Goal: Task Accomplishment & Management: Manage account settings

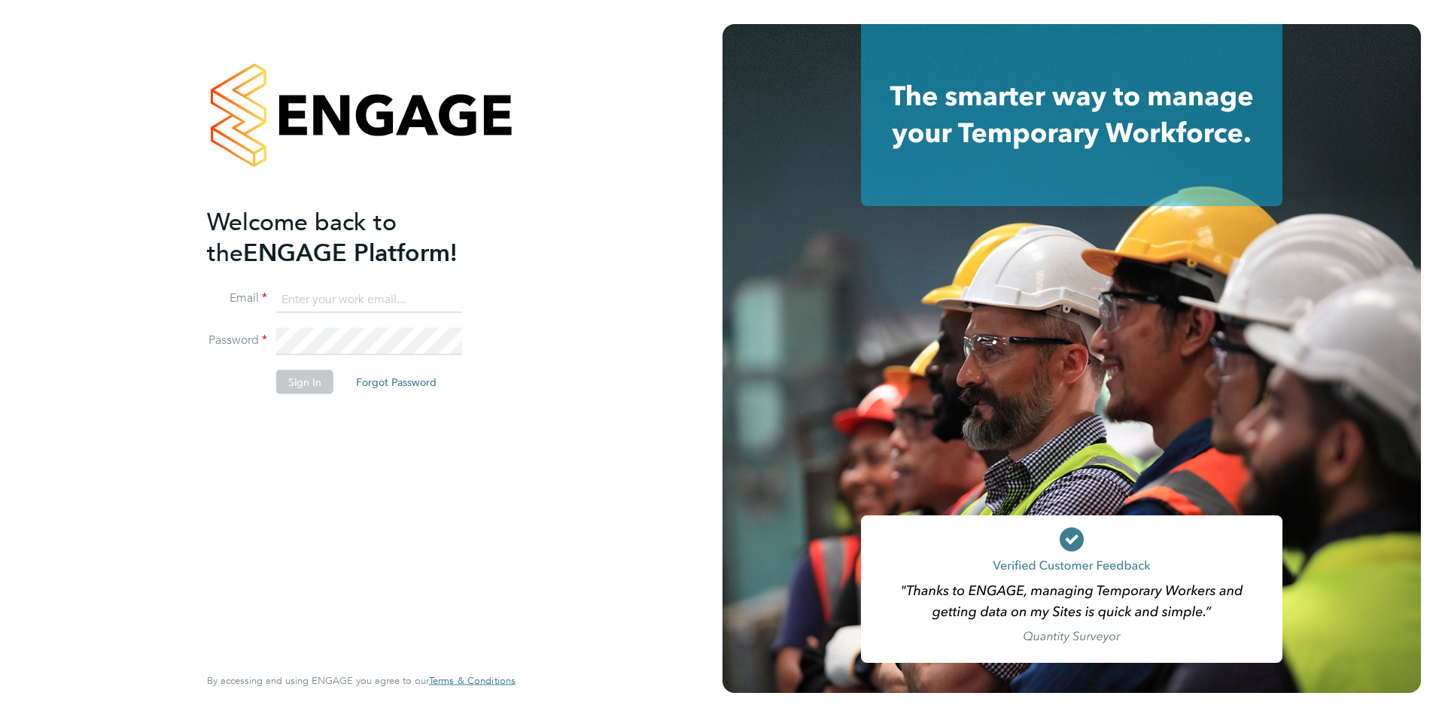
type input "[EMAIL_ADDRESS][DOMAIN_NAME]"
click at [299, 383] on button "Sign In" at bounding box center [304, 382] width 57 height 24
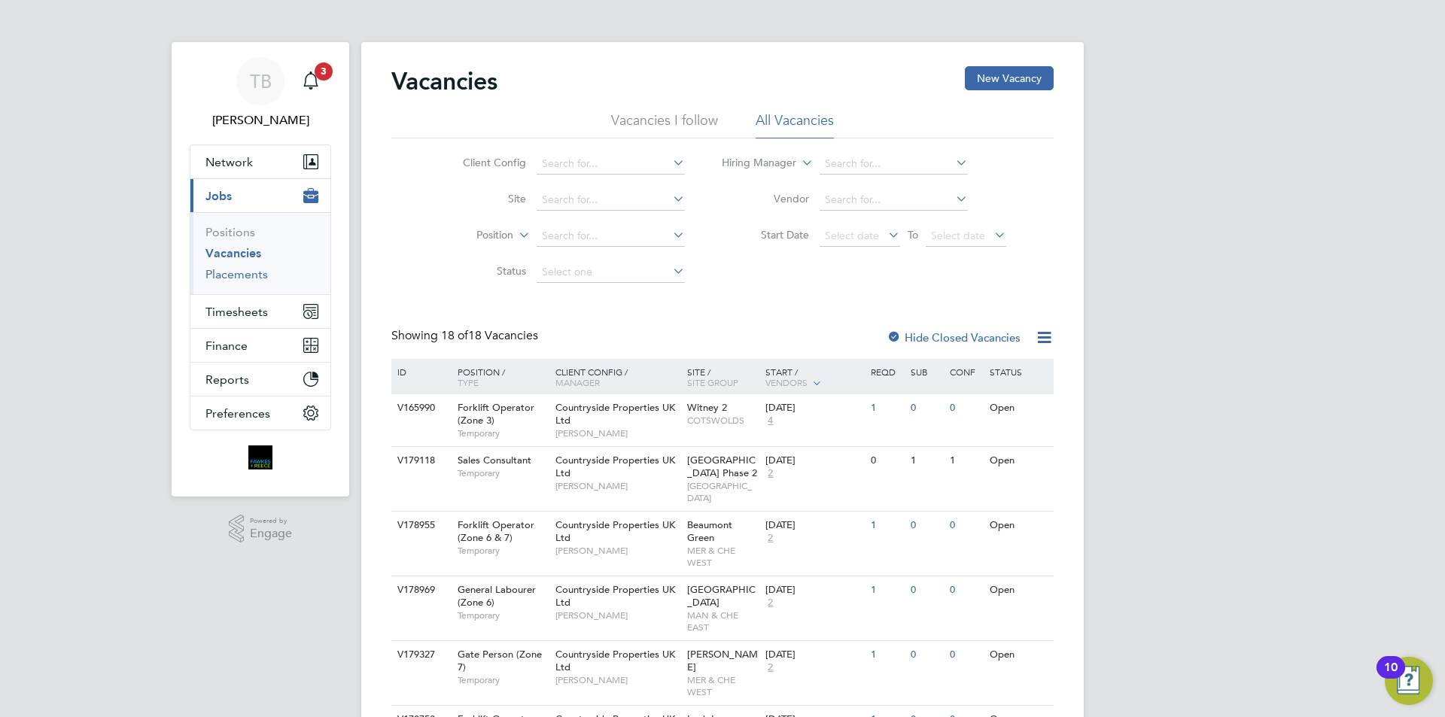
click at [223, 278] on link "Placements" at bounding box center [236, 274] width 62 height 14
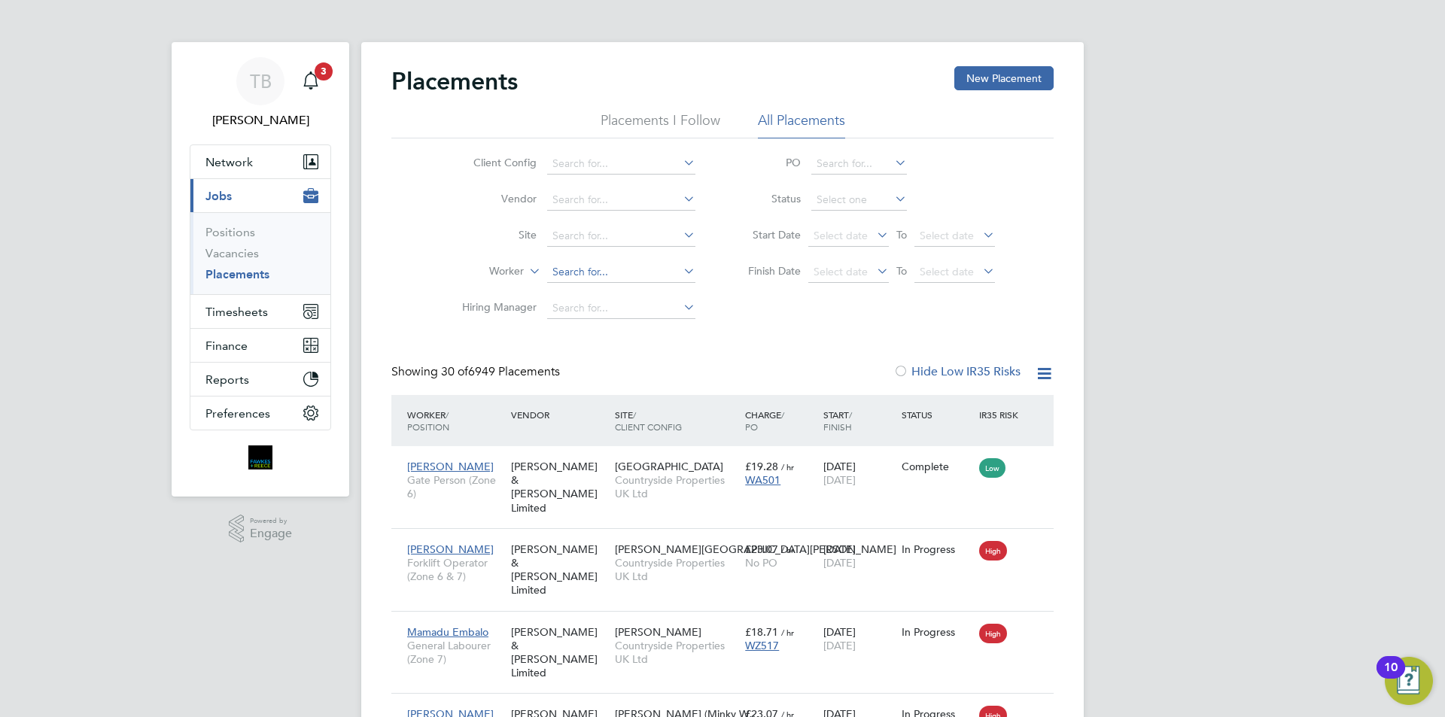
click at [575, 263] on input at bounding box center [621, 272] width 148 height 21
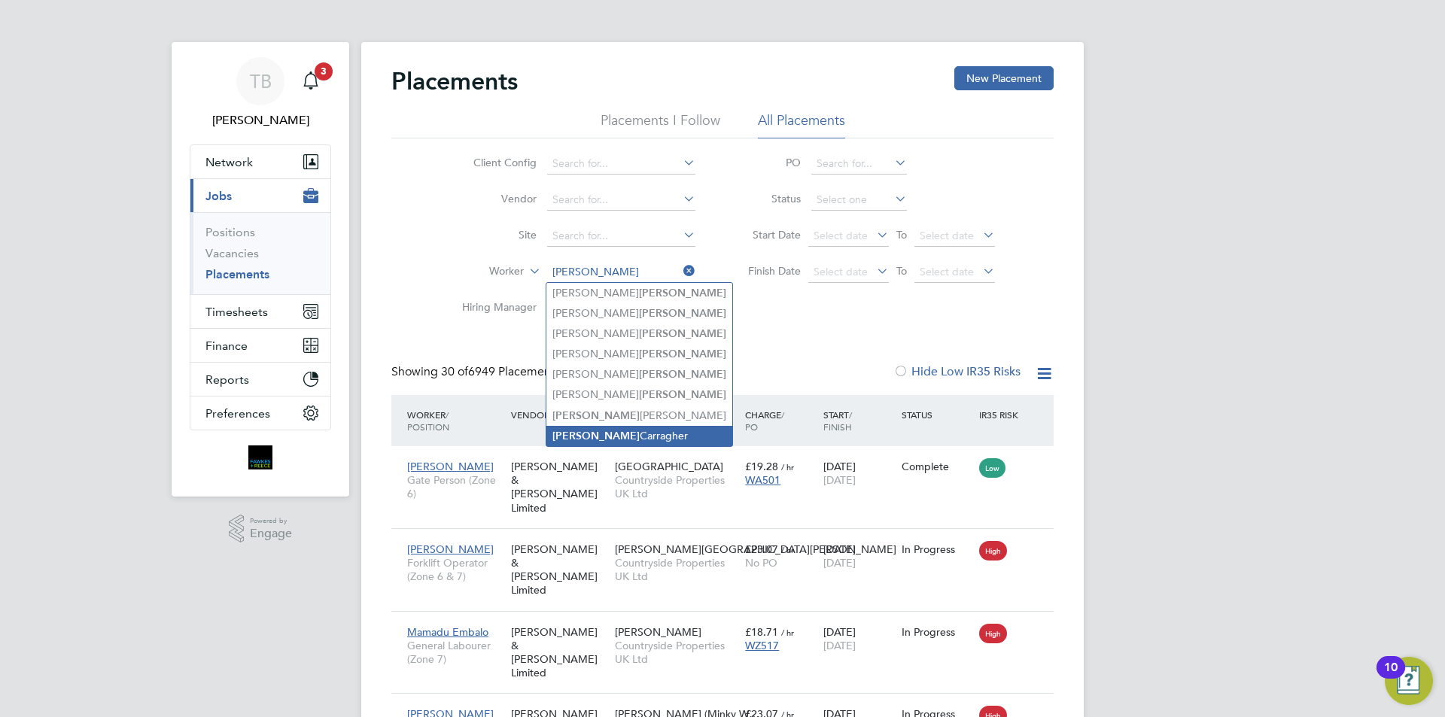
click at [600, 426] on li "Russell Carragher" at bounding box center [639, 436] width 186 height 20
type input "Russell Carragher"
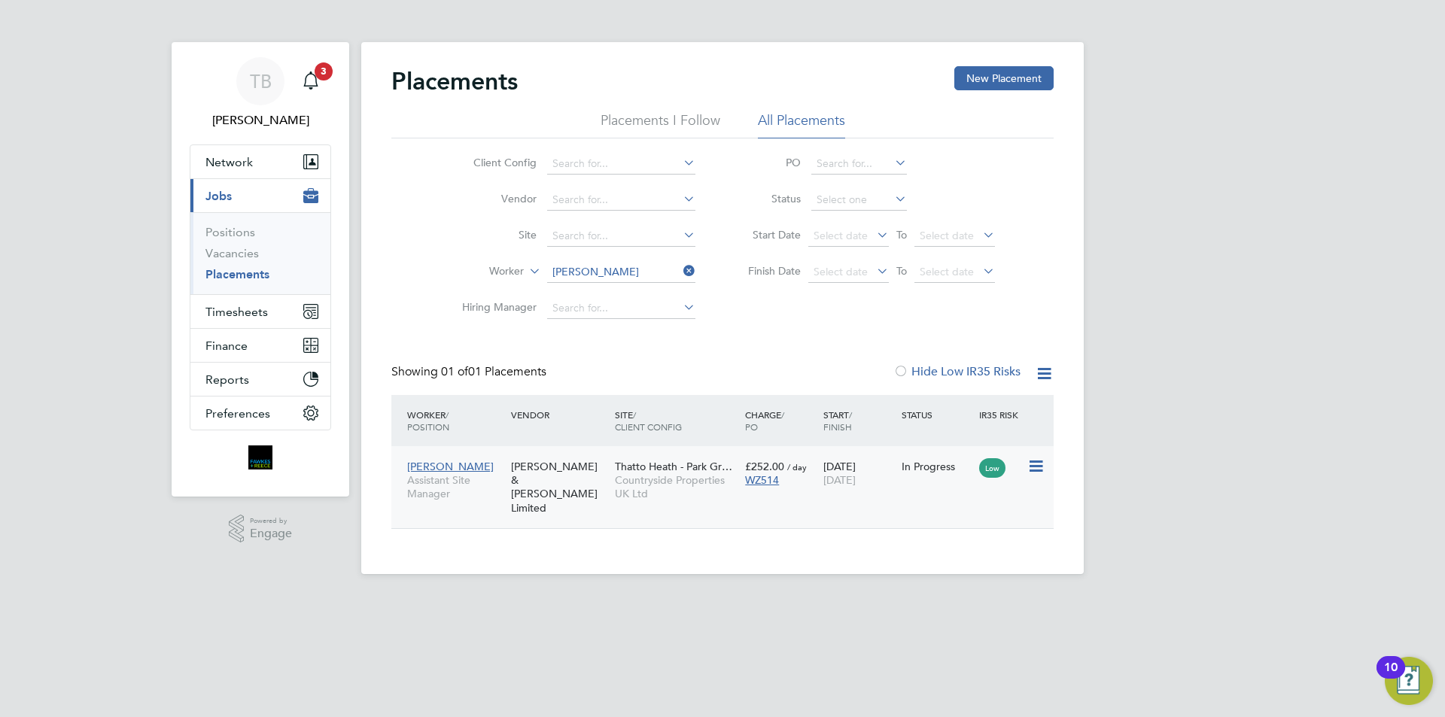
click at [919, 485] on div "Russell Carragher Assistant Site Manager Fawkes & Reece Limited Thatto Heath - …" at bounding box center [722, 487] width 662 height 82
click at [634, 488] on span "Countryside Properties UK Ltd" at bounding box center [676, 486] width 123 height 27
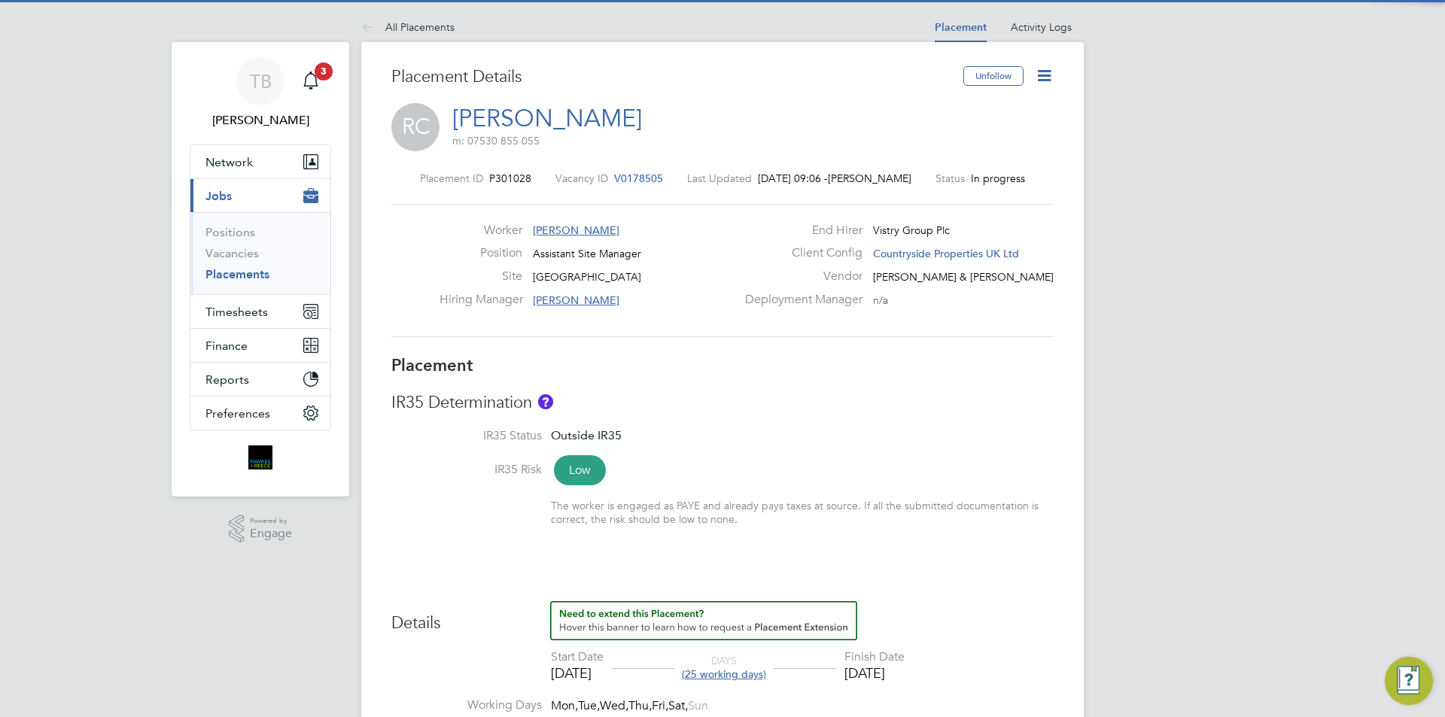
click at [1036, 76] on icon at bounding box center [1044, 75] width 19 height 19
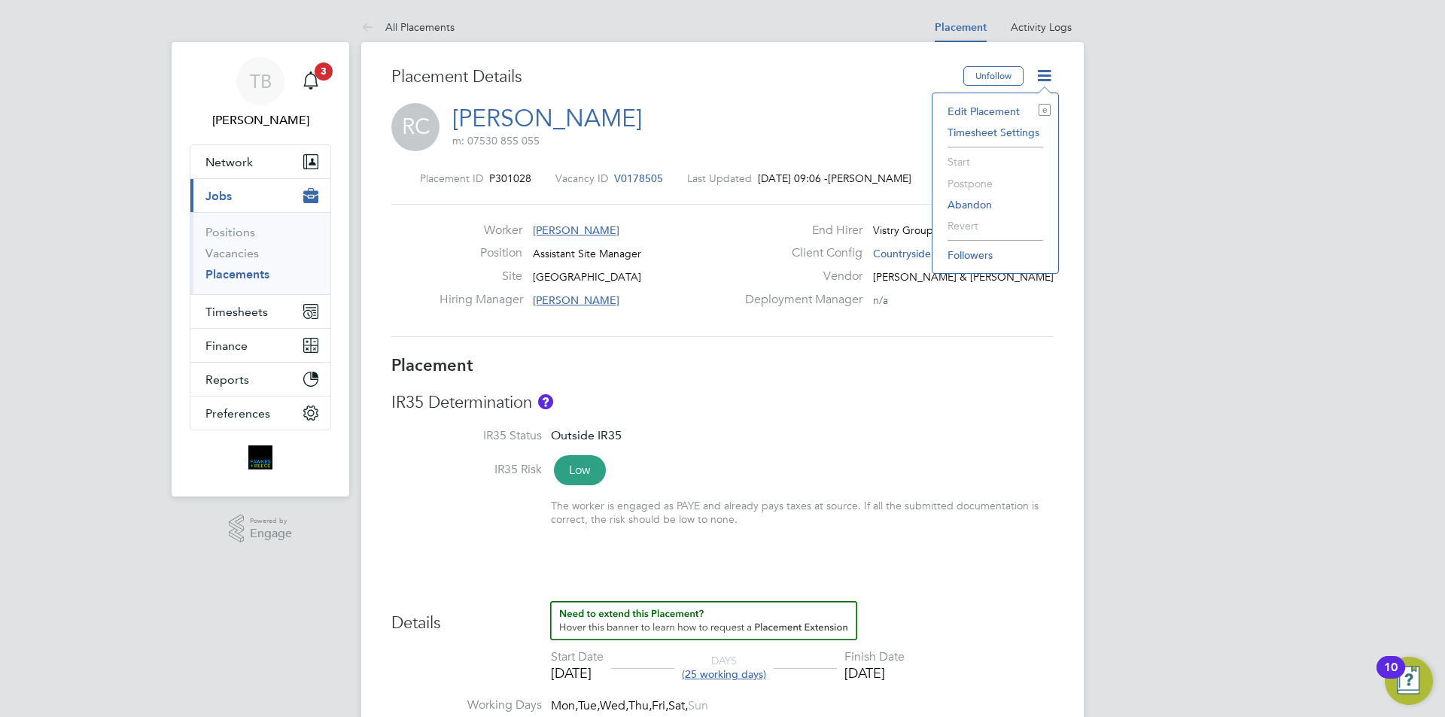
drag, startPoint x: 966, startPoint y: 109, endPoint x: 966, endPoint y: 120, distance: 10.5
click at [966, 109] on li "Edit Placement e" at bounding box center [995, 111] width 111 height 21
type input "Ian Walker"
type input "11 Aug 2025"
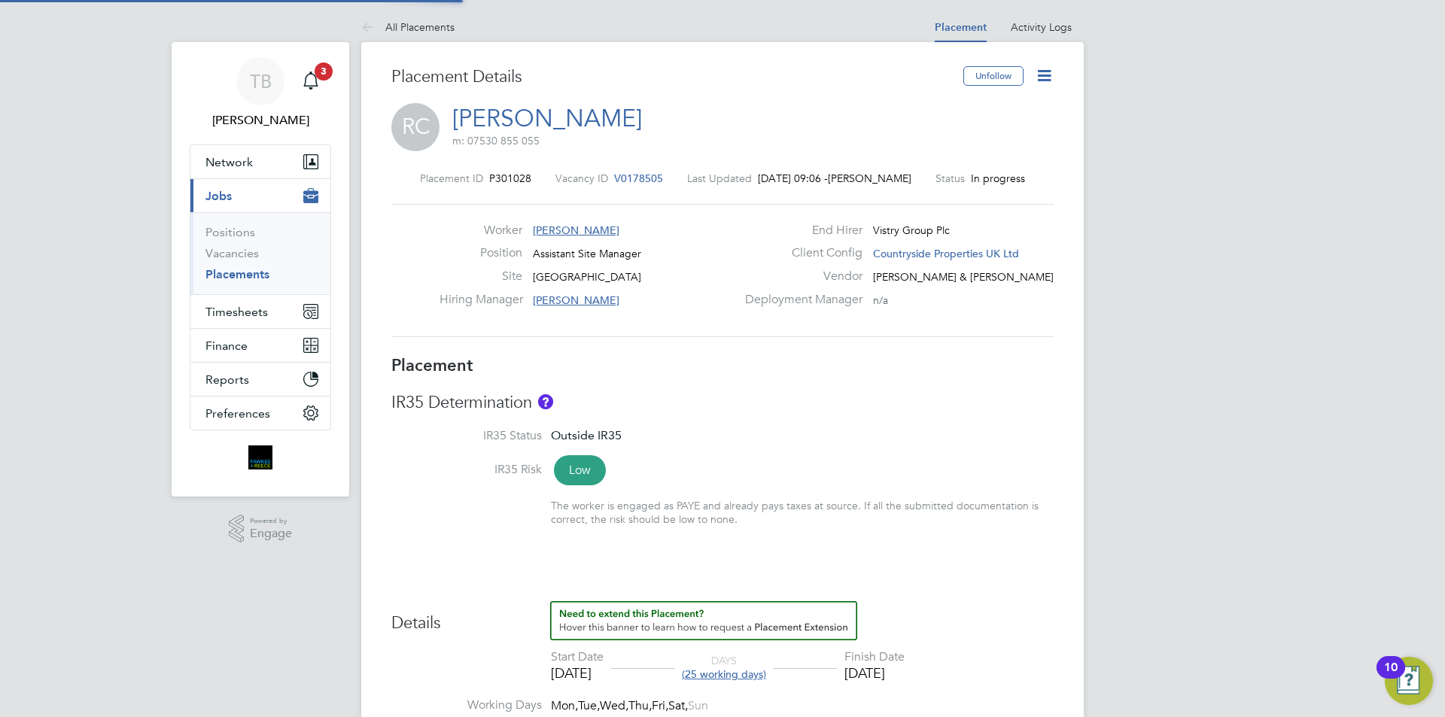
type input "08 Sep 2025"
type input "07:30"
type input "16:30"
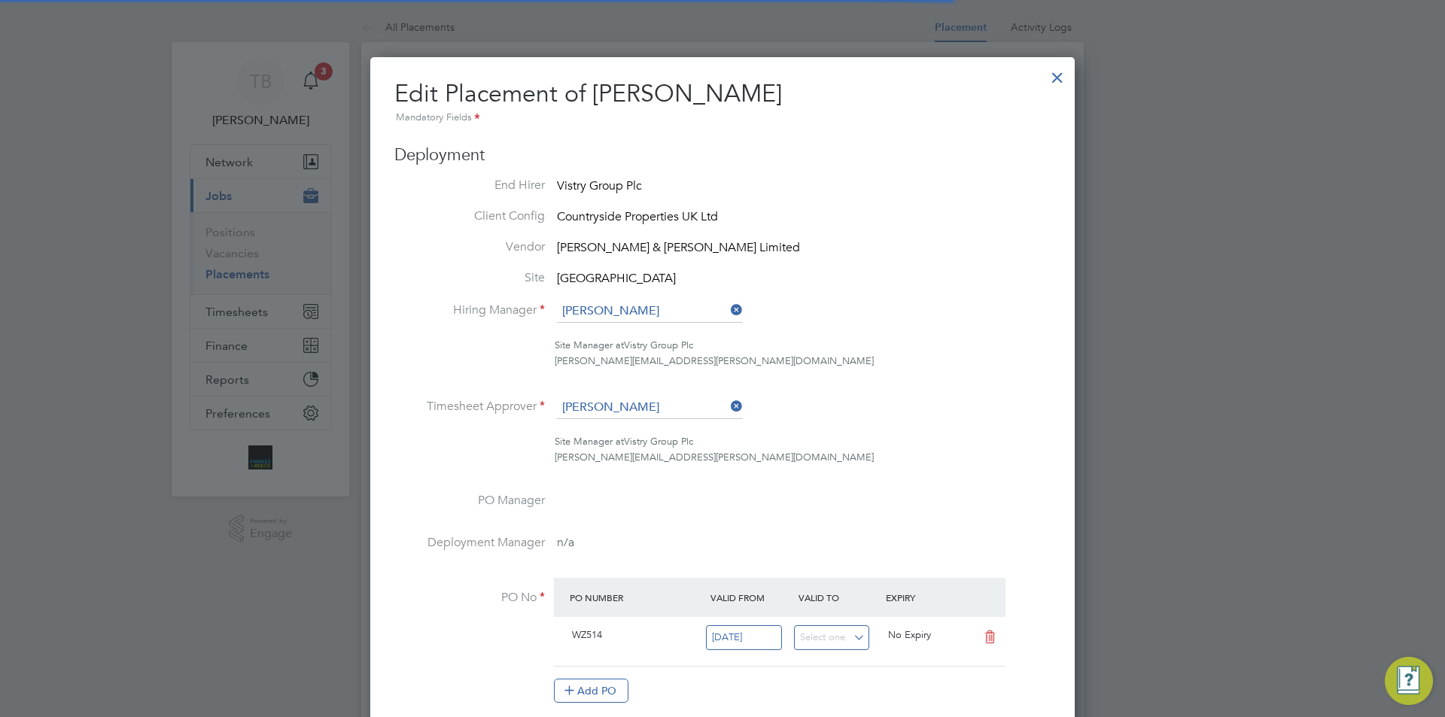
scroll to position [8, 8]
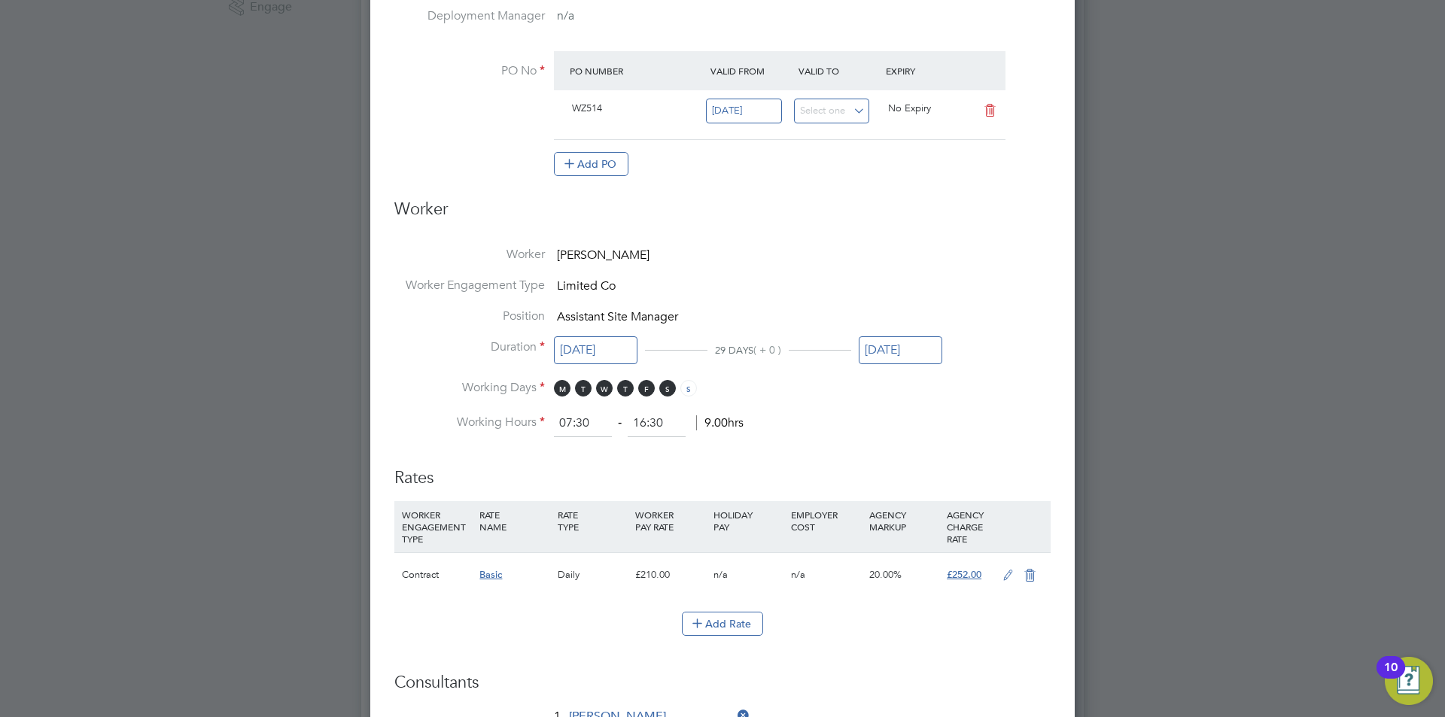
click at [899, 347] on input "08 Sep 2025" at bounding box center [901, 350] width 84 height 28
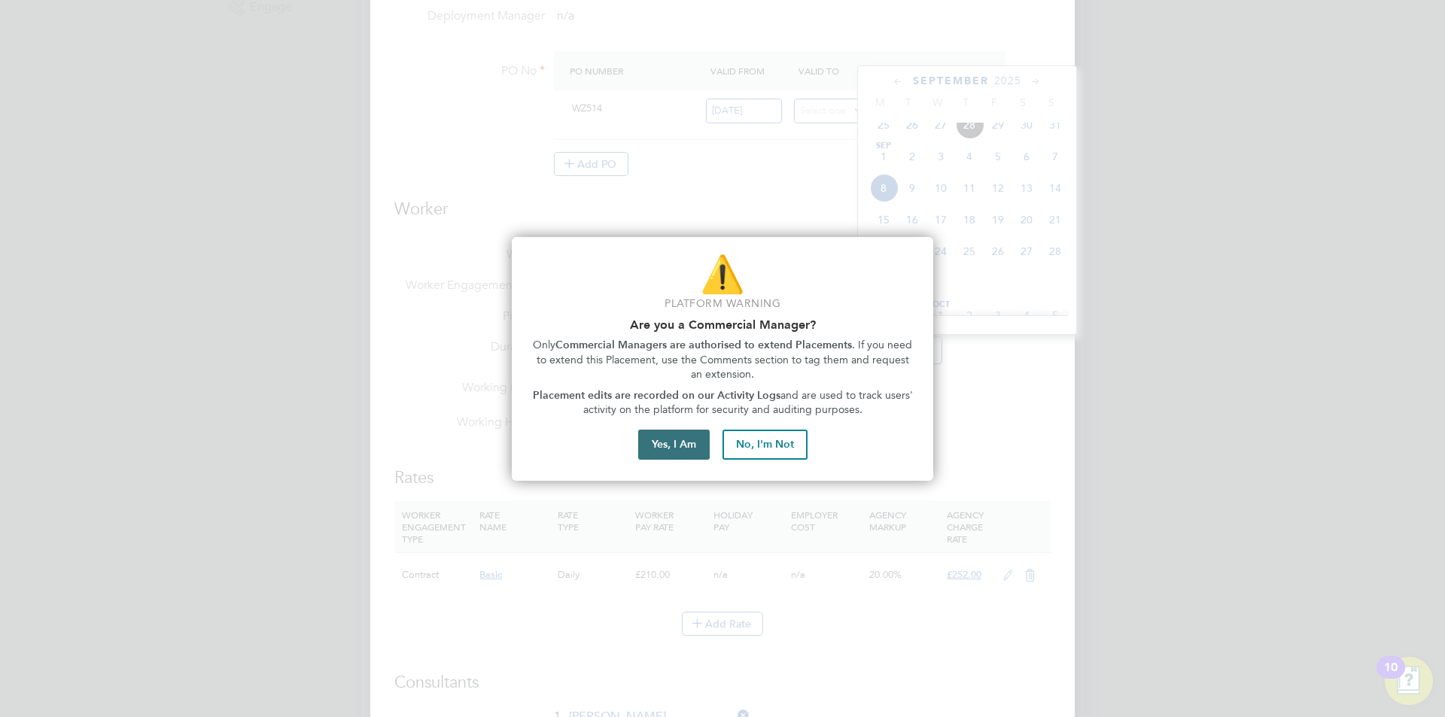
click at [693, 444] on button "Yes, I Am" at bounding box center [673, 445] width 71 height 30
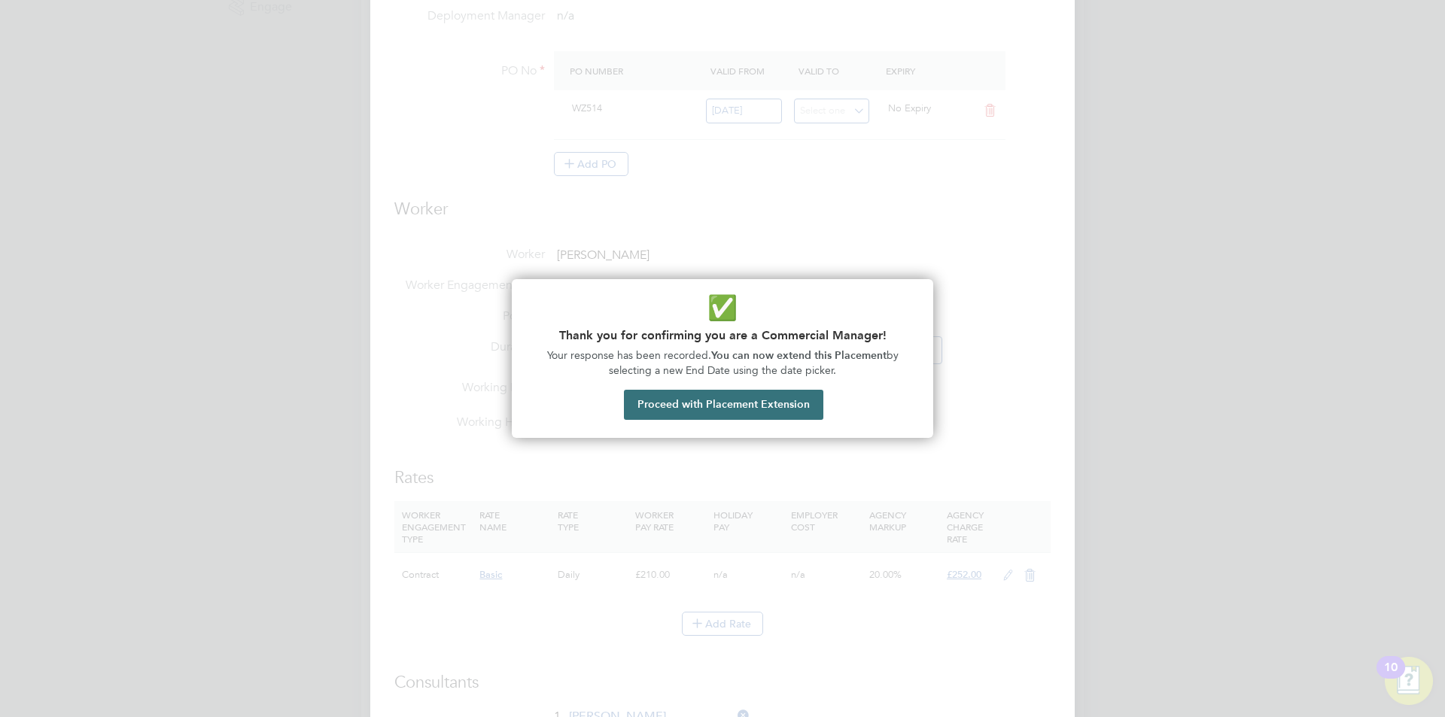
click at [762, 407] on button "Proceed with Placement Extension" at bounding box center [723, 405] width 199 height 30
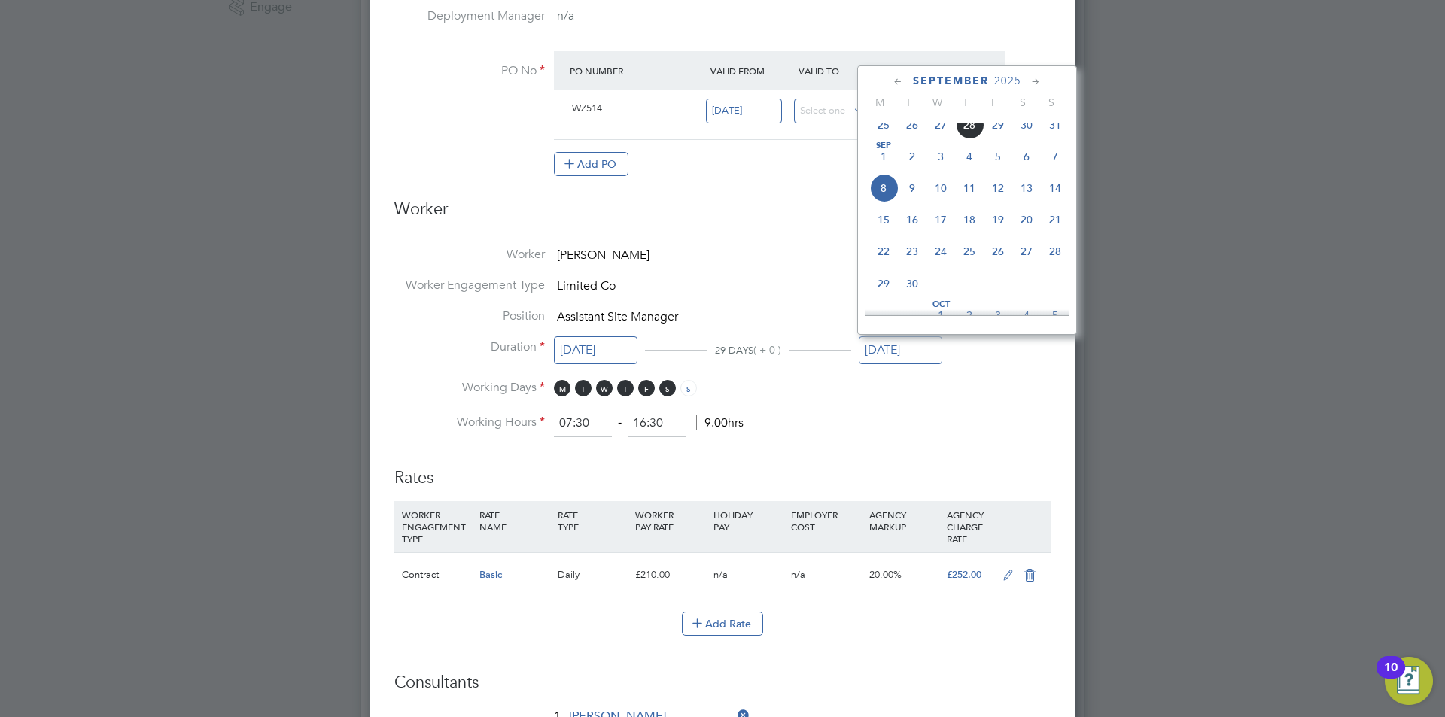
click at [892, 83] on icon at bounding box center [898, 82] width 14 height 17
click at [998, 266] on span "29" at bounding box center [997, 256] width 29 height 29
type input "29 Aug 2025"
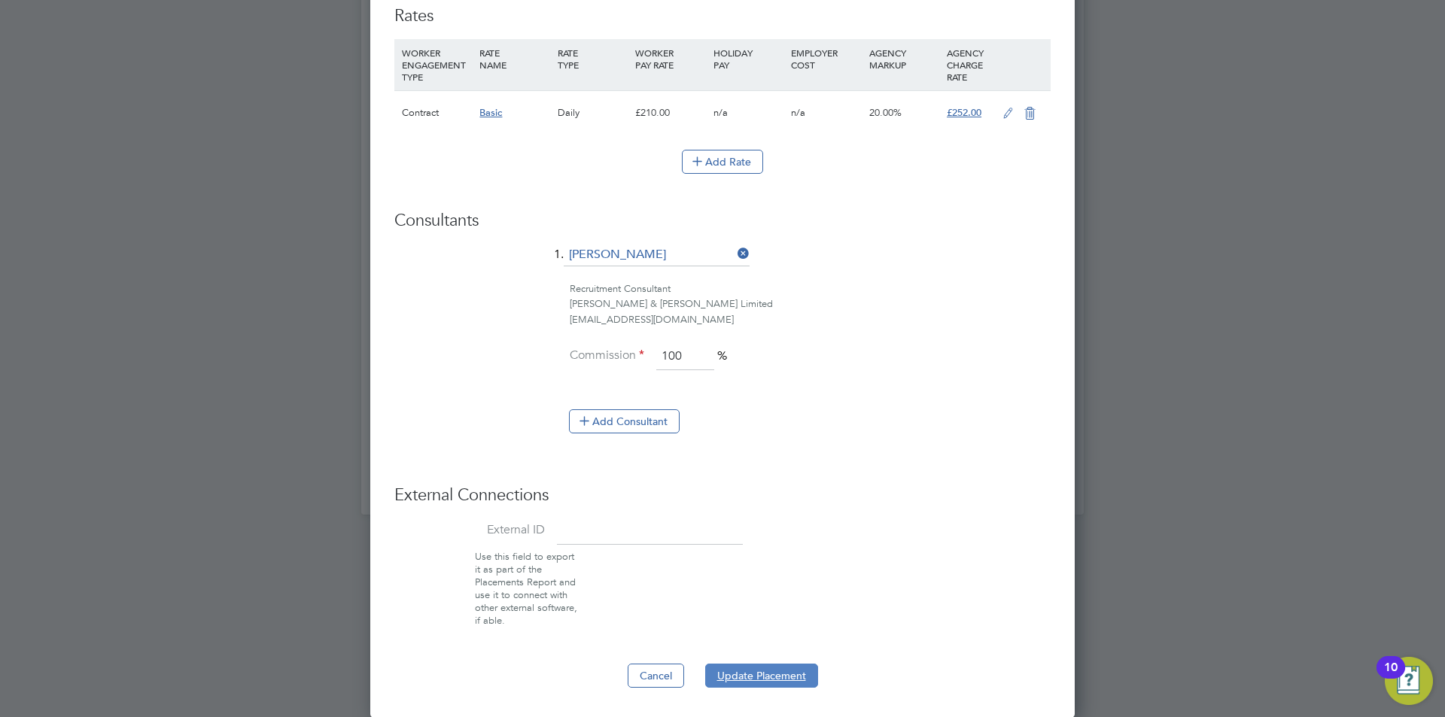
click at [752, 673] on button "Update Placement" at bounding box center [761, 676] width 113 height 24
